Goal: Task Accomplishment & Management: Manage account settings

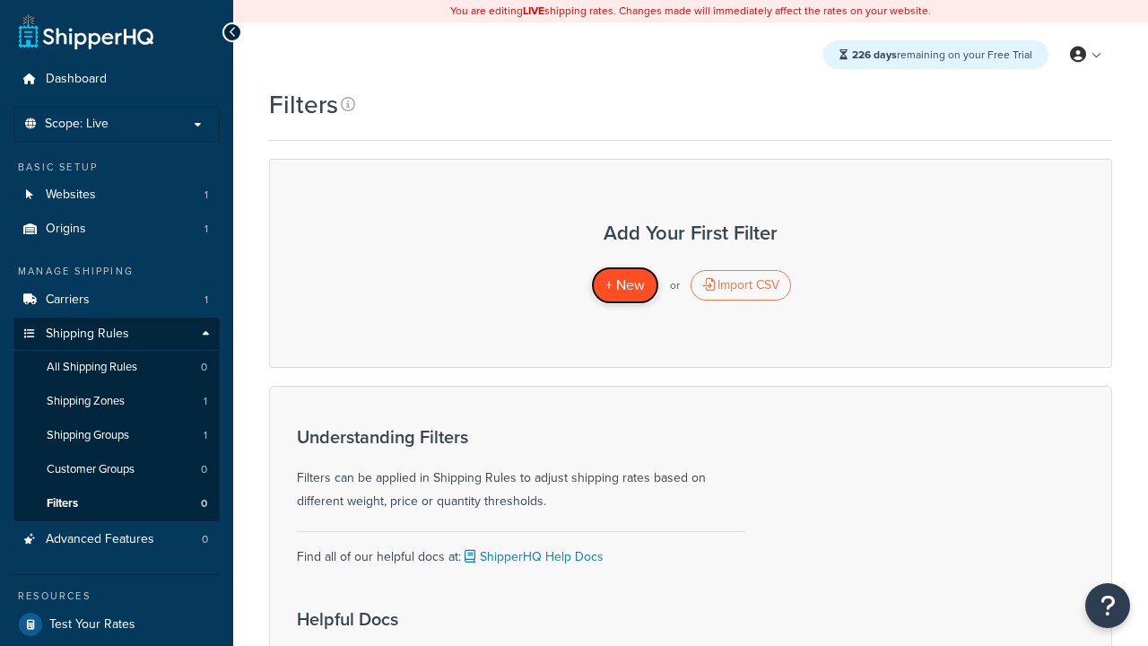
click at [624, 285] on span "+ New" at bounding box center [625, 285] width 39 height 21
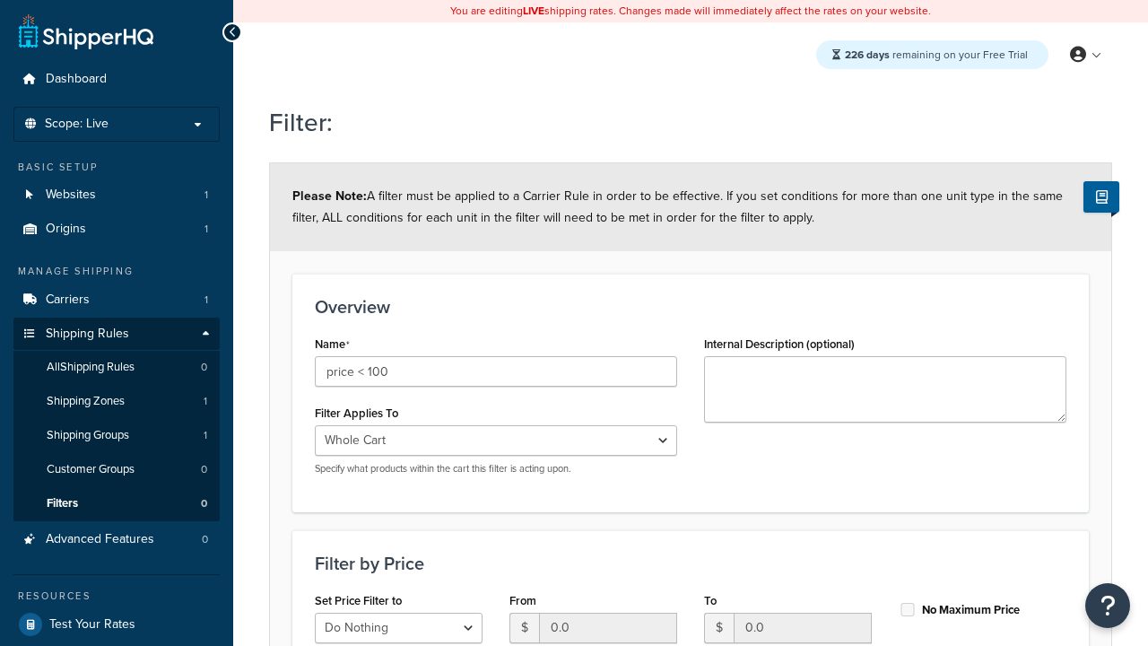
select select "range"
type input "price < 100"
type input "100"
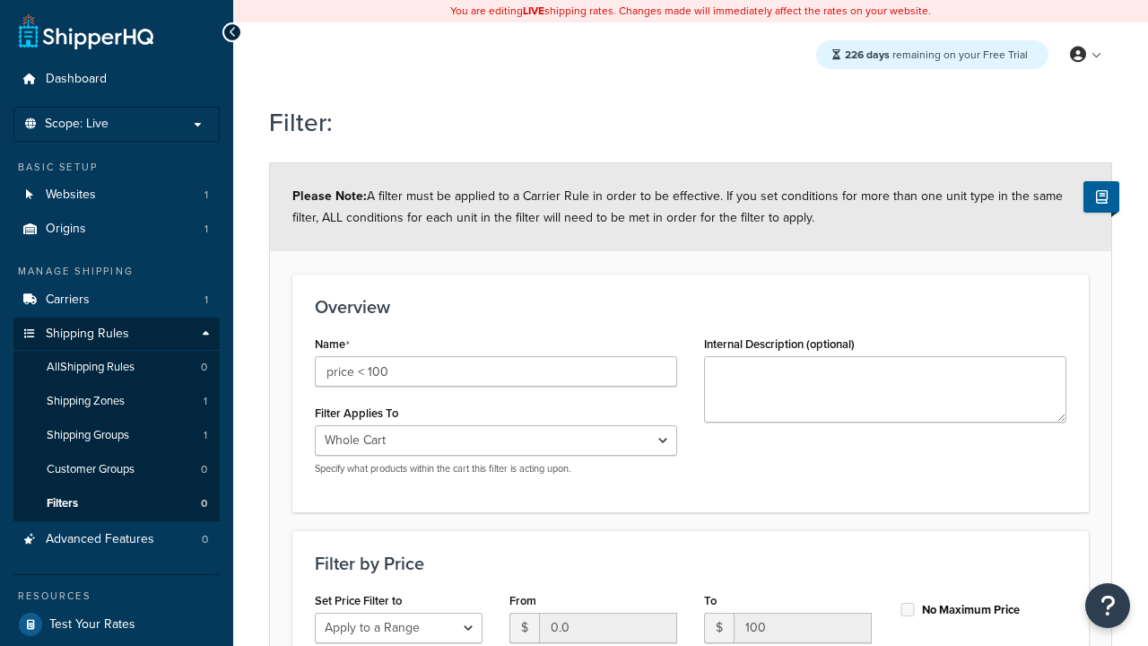
type input "100"
checkbox input "true"
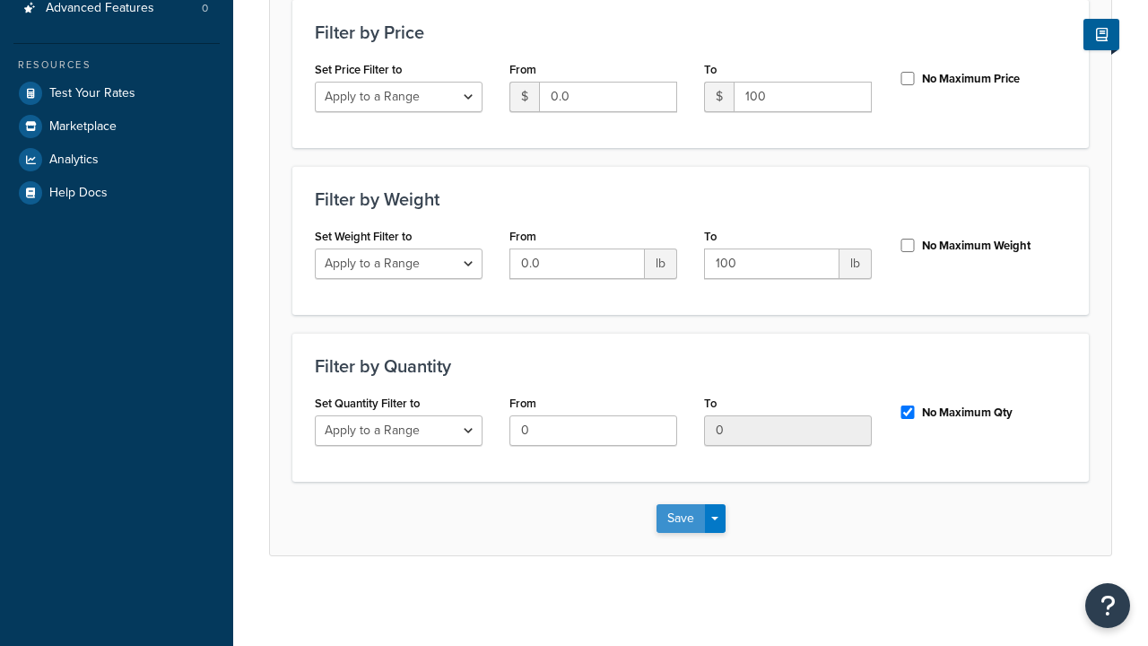
click at [680, 518] on button "Save" at bounding box center [681, 518] width 48 height 29
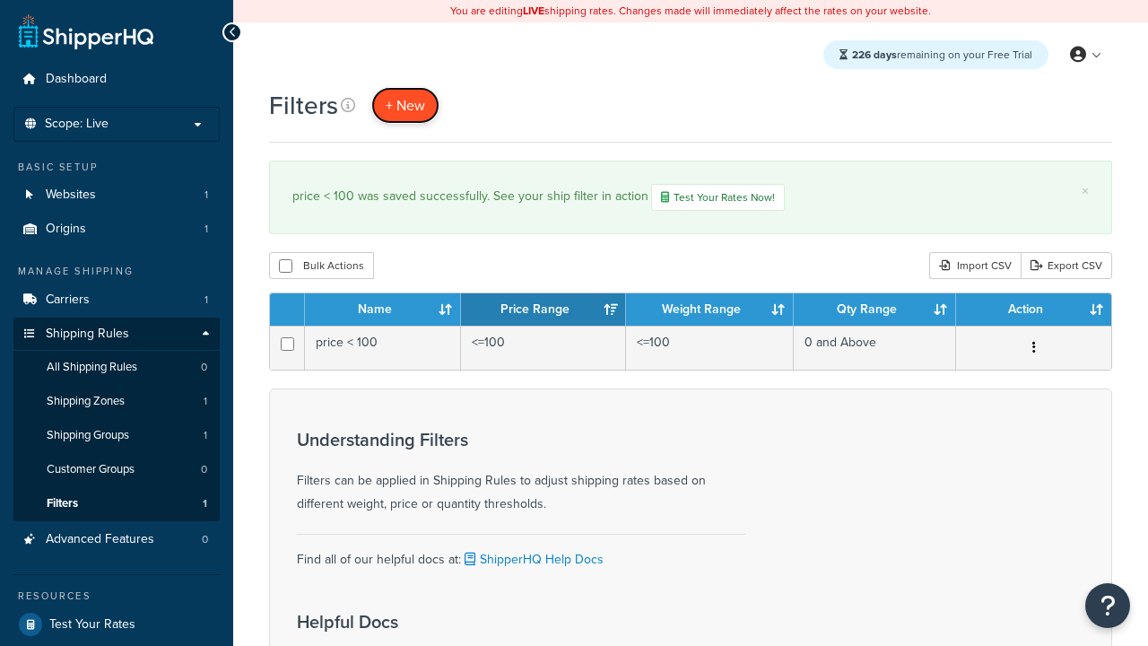
click at [406, 105] on span "+ New" at bounding box center [405, 105] width 39 height 21
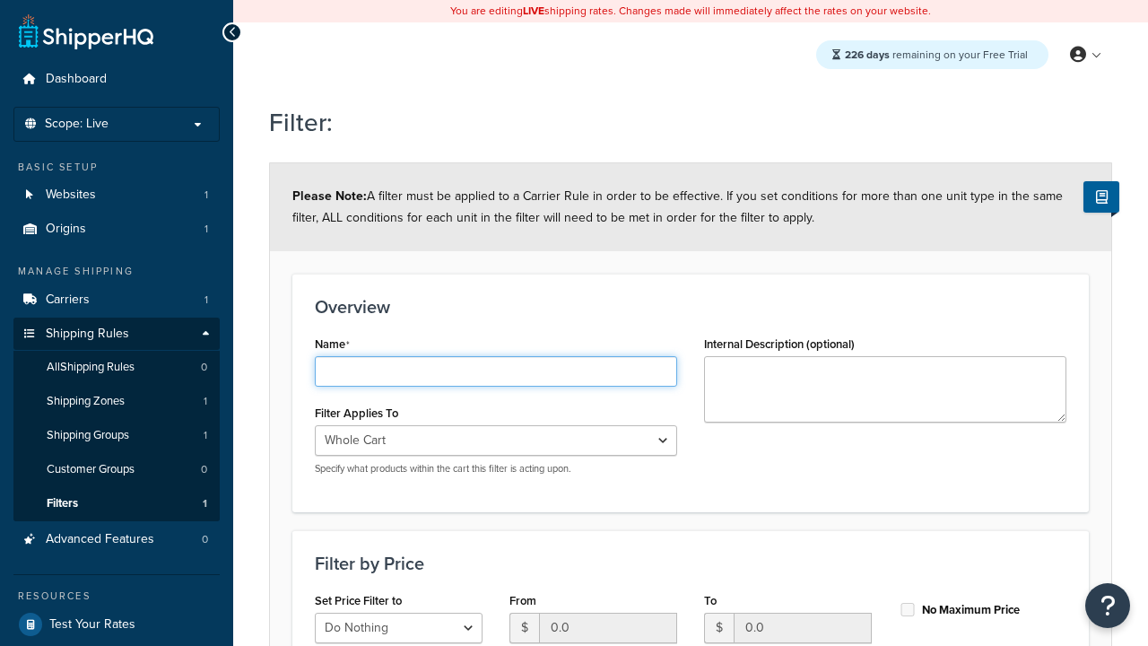
type input "weight < 10lbs"
select select "range"
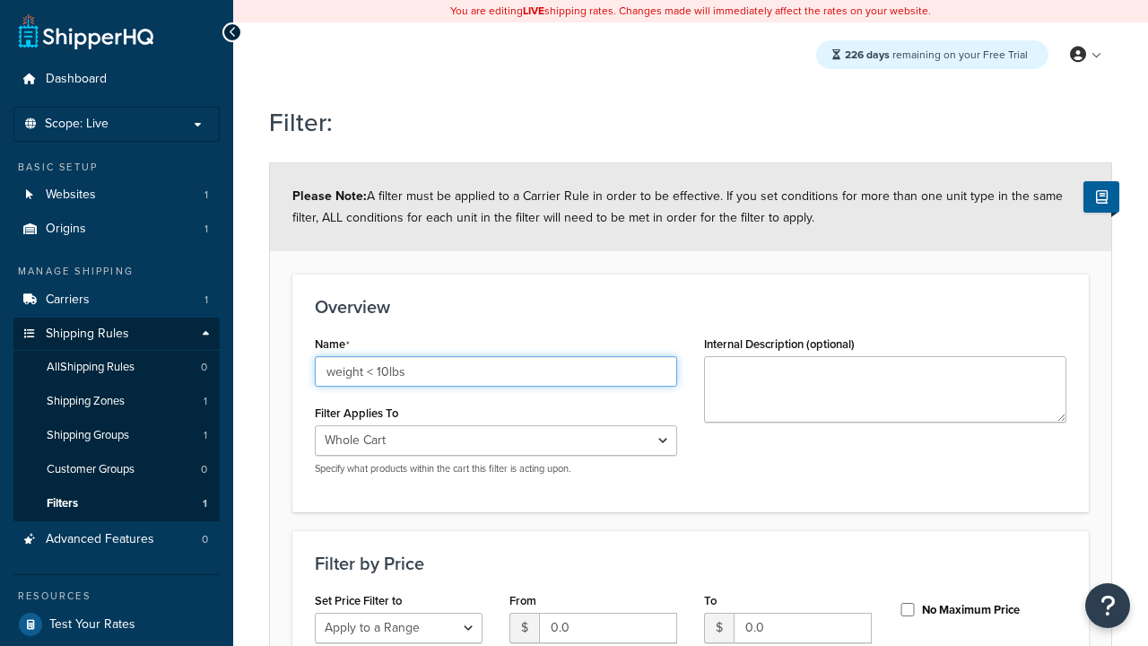
type input "weight < 10lbs"
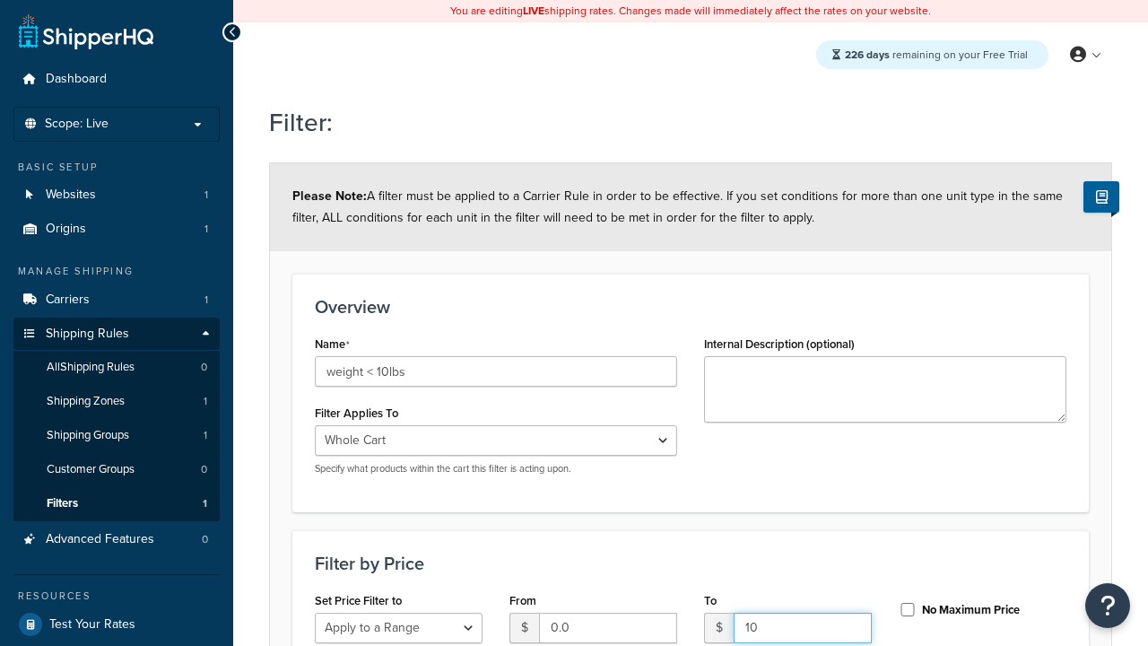
type input "10"
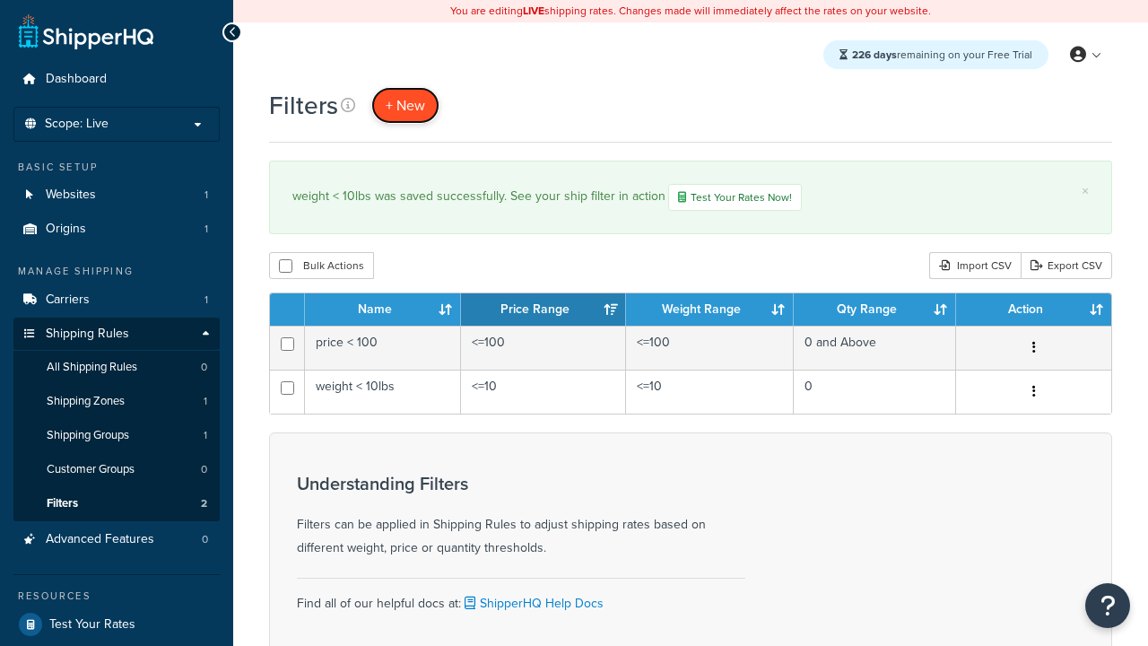
click at [406, 105] on span "+ New" at bounding box center [405, 105] width 39 height 21
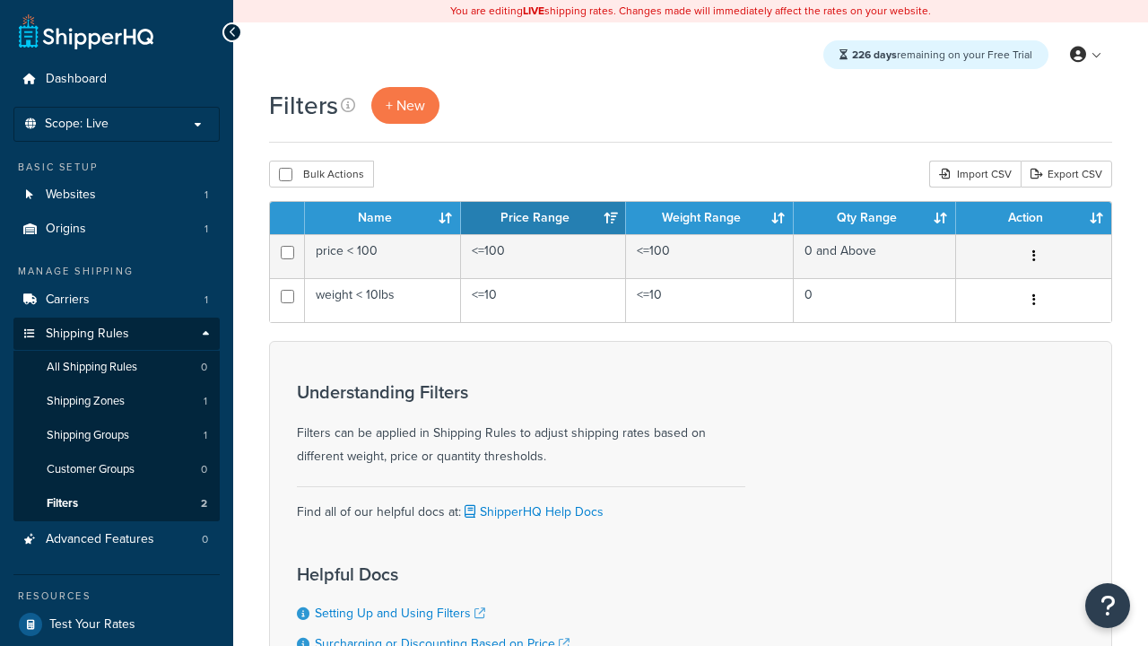
click at [383, 219] on th "Name" at bounding box center [383, 218] width 156 height 32
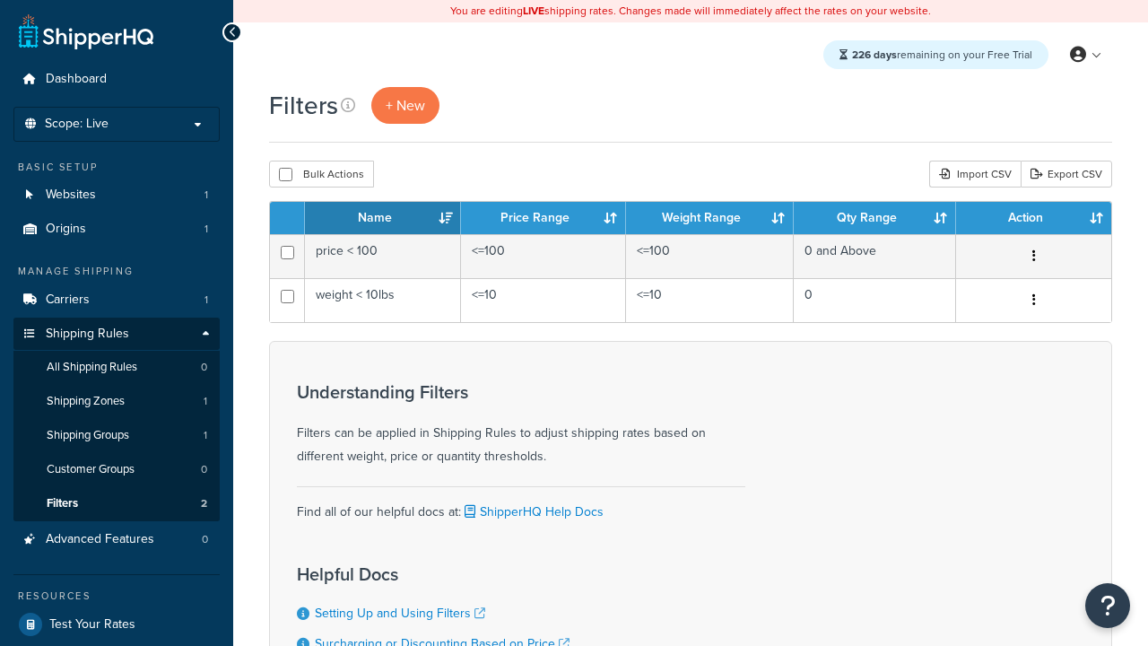
click at [383, 219] on th "Name" at bounding box center [383, 218] width 156 height 32
click at [544, 219] on th "Price Range" at bounding box center [543, 218] width 165 height 32
click at [710, 219] on th "Weight Range" at bounding box center [710, 218] width 168 height 32
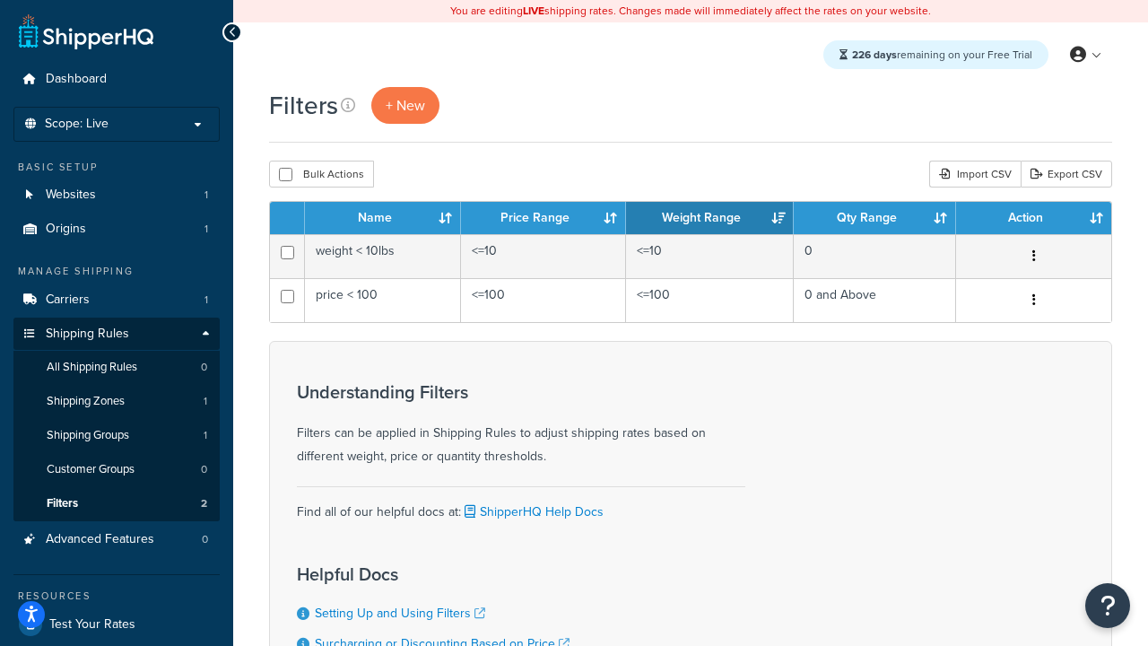
click at [710, 219] on th "Weight Range" at bounding box center [710, 218] width 168 height 32
click at [875, 219] on th "Qty Range" at bounding box center [875, 218] width 162 height 32
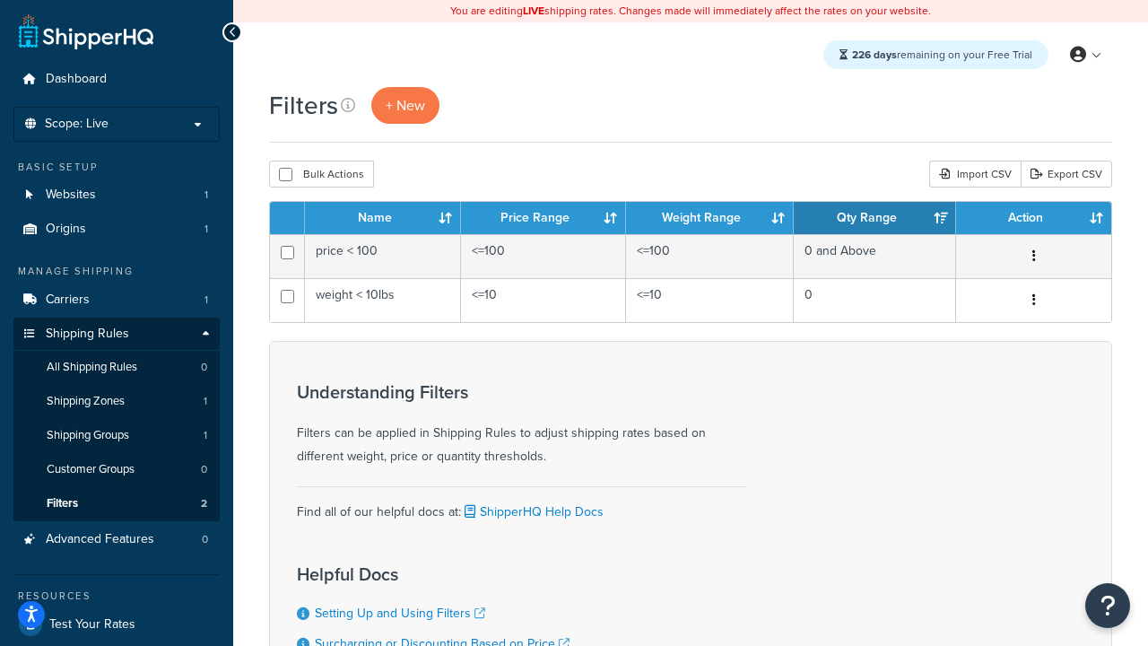
click at [1034, 219] on th "Action" at bounding box center [1033, 218] width 155 height 32
click at [348, 105] on icon at bounding box center [348, 105] width 14 height 14
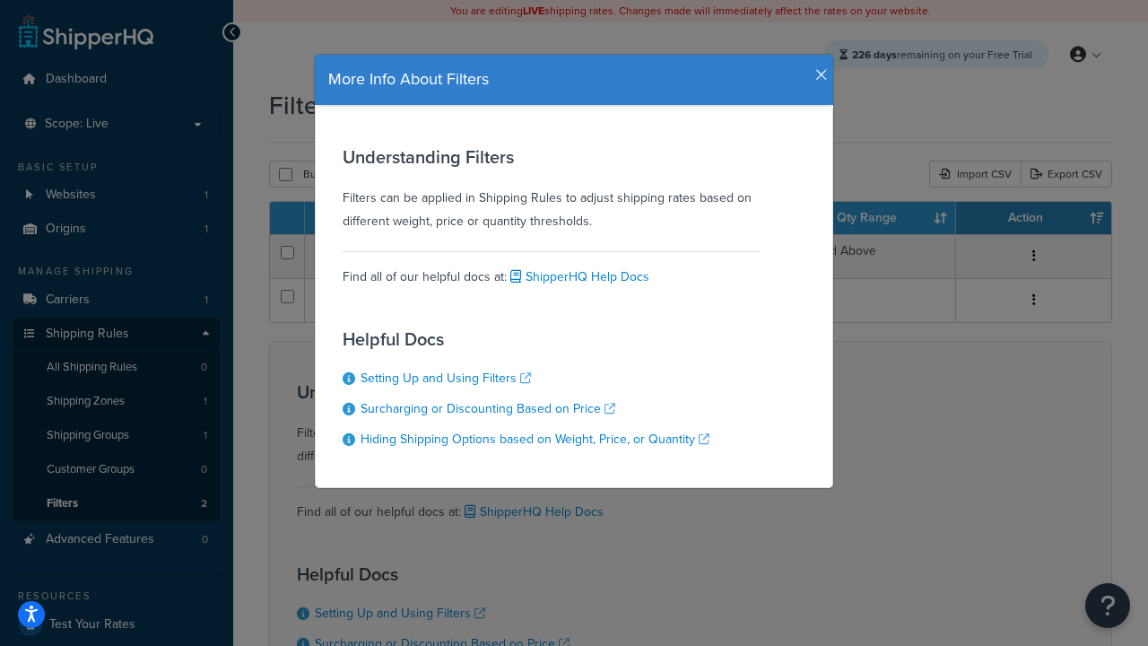
click at [817, 68] on icon "button" at bounding box center [822, 75] width 13 height 16
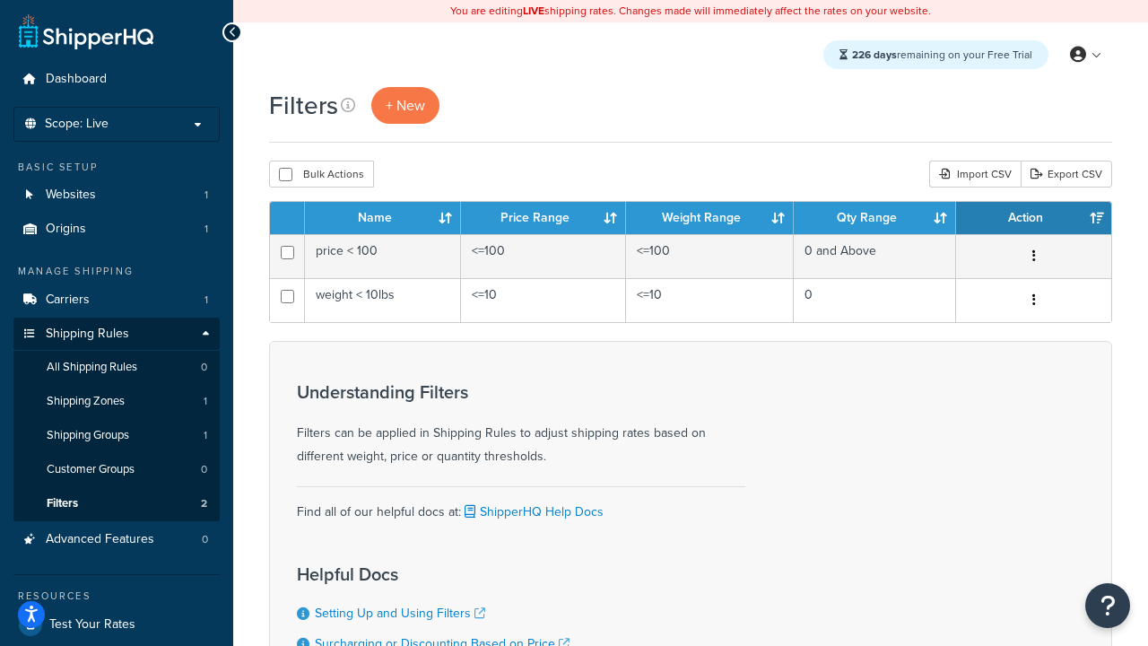
scroll to position [161, 0]
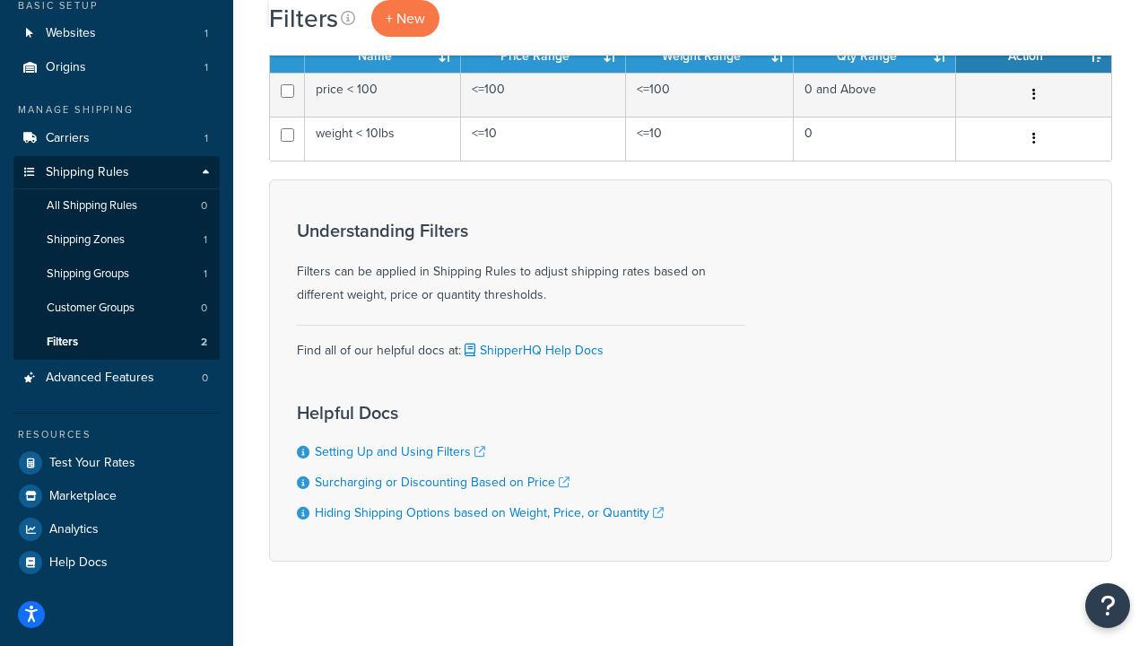
click at [321, 26] on button "Bulk Actions" at bounding box center [321, 12] width 105 height 27
checkbox input "true"
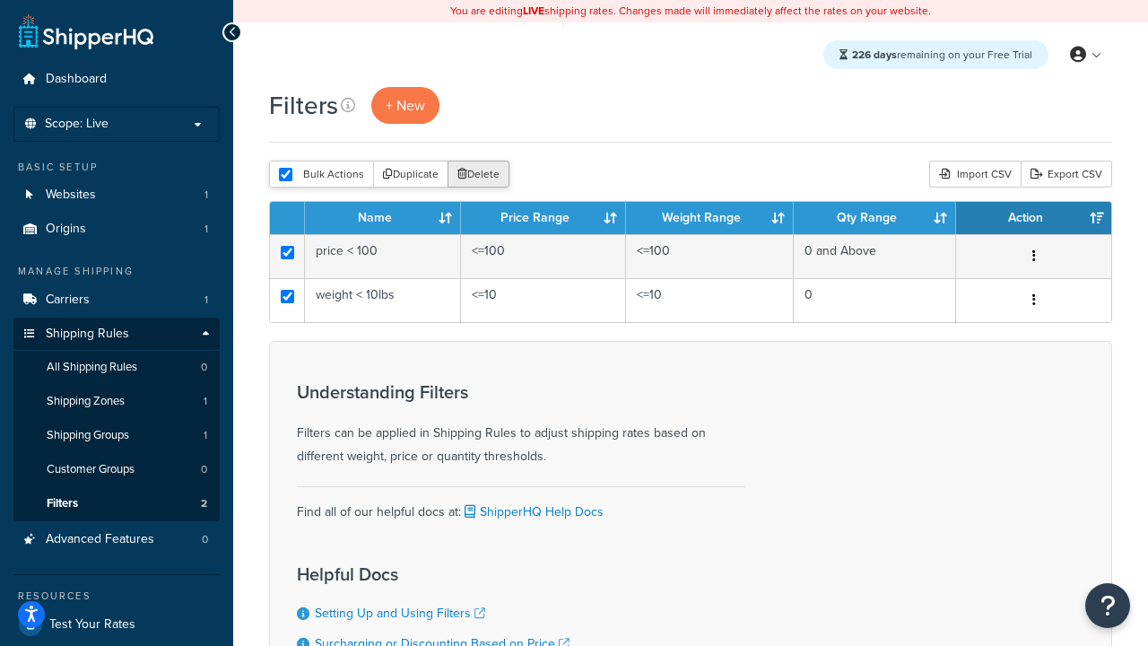
click at [483, 175] on button "Delete" at bounding box center [479, 174] width 62 height 27
